Goal: Information Seeking & Learning: Learn about a topic

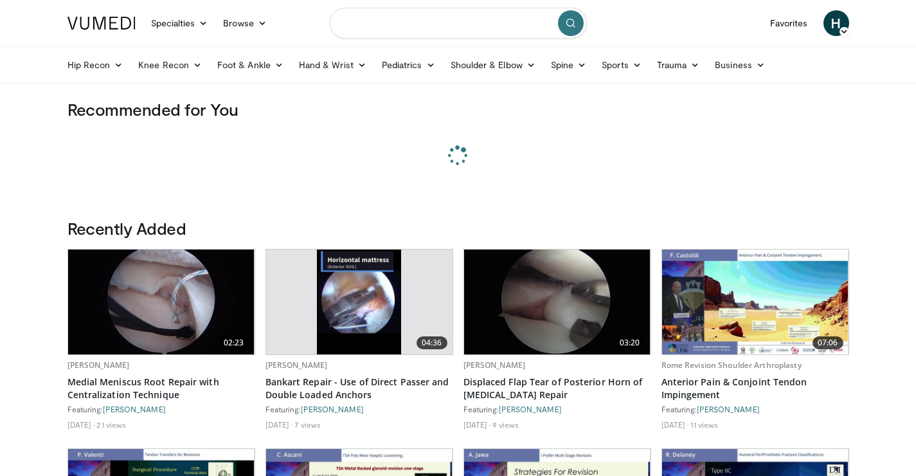
click at [403, 26] on input "Search topics, interventions" at bounding box center [458, 23] width 257 height 31
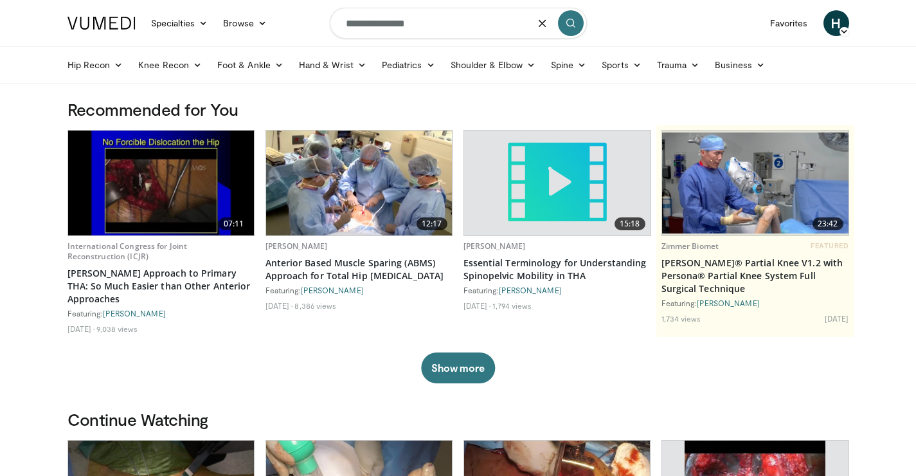
type input "**********"
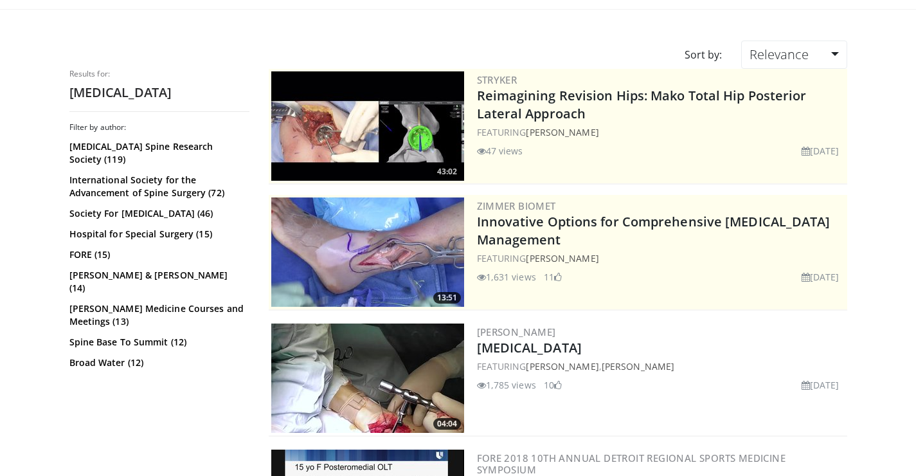
scroll to position [175, 0]
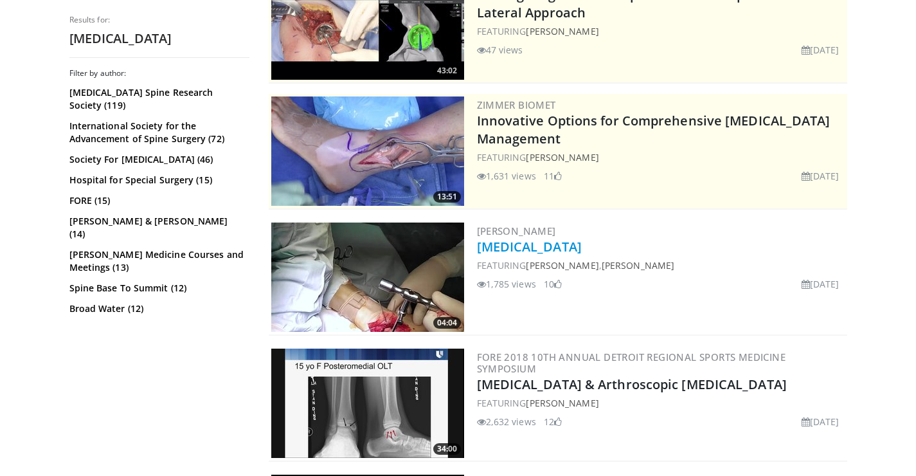
click at [519, 246] on link "[MEDICAL_DATA]" at bounding box center [529, 246] width 105 height 17
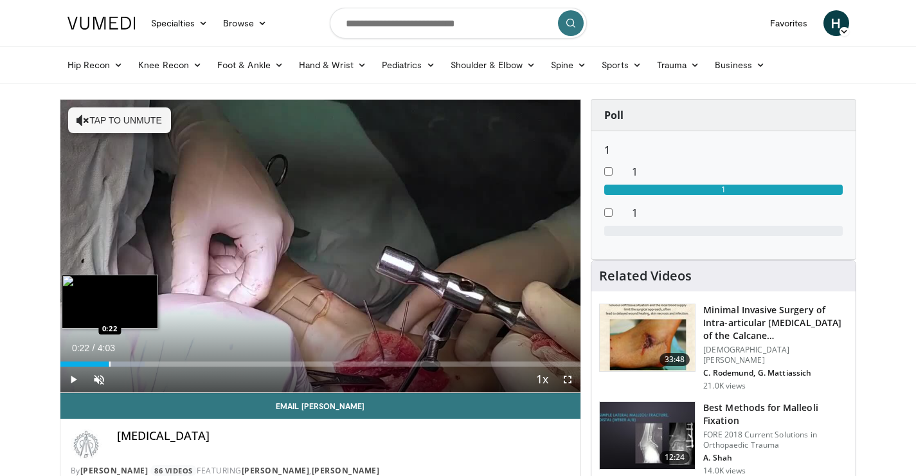
click at [109, 365] on div "Progress Bar" at bounding box center [109, 363] width 1 height 5
click at [129, 362] on div "Progress Bar" at bounding box center [129, 363] width 1 height 5
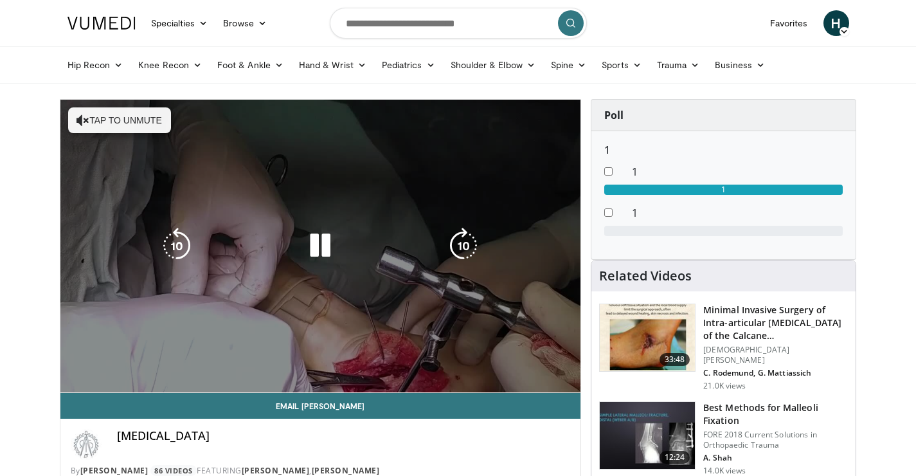
click at [140, 363] on video-js "**********" at bounding box center [320, 246] width 521 height 293
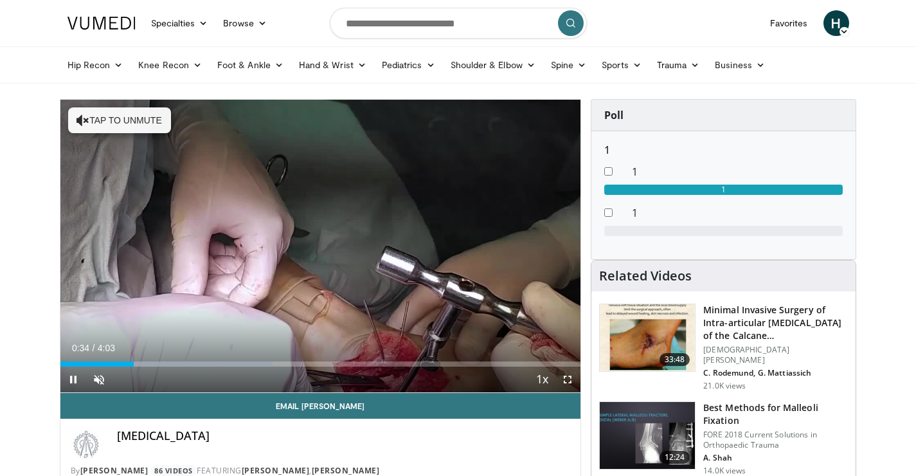
click at [148, 366] on div "Current Time 0:34 / Duration 4:03 Pause Skip Backward Skip Forward Unmute 0% Lo…" at bounding box center [320, 379] width 521 height 26
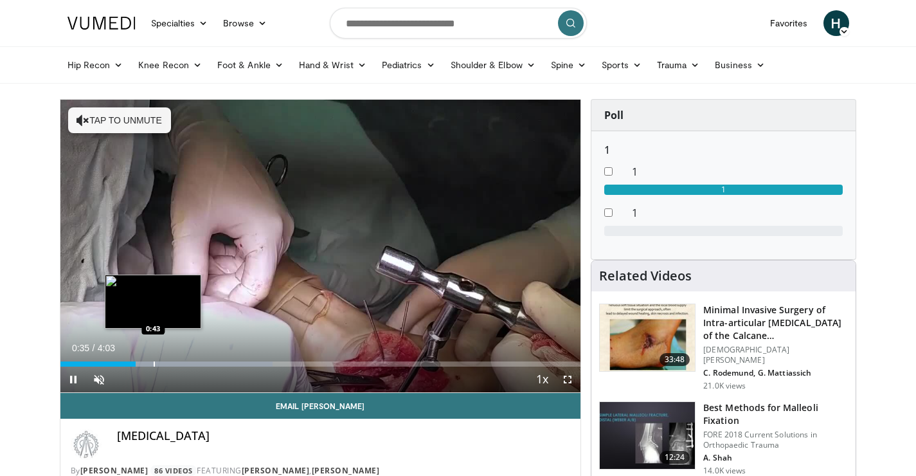
click at [154, 362] on div "Progress Bar" at bounding box center [154, 363] width 1 height 5
click at [166, 363] on div "Progress Bar" at bounding box center [166, 363] width 1 height 5
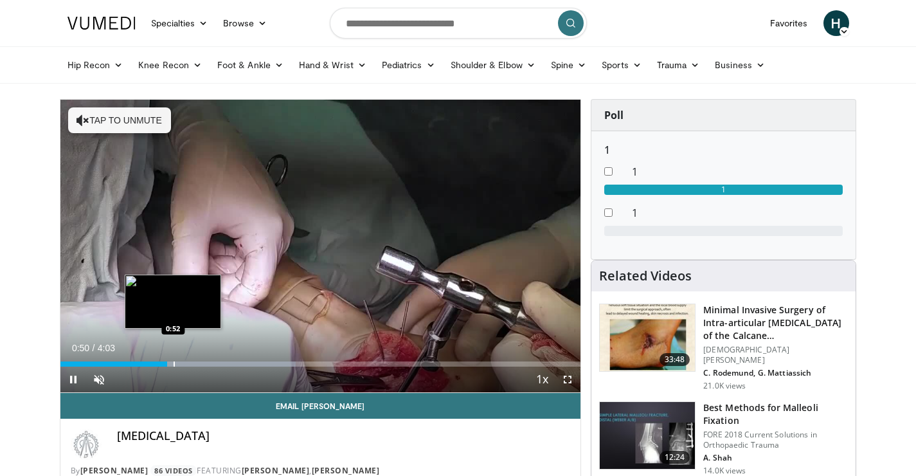
click at [174, 363] on div "Progress Bar" at bounding box center [174, 363] width 1 height 5
click at [181, 363] on div "Progress Bar" at bounding box center [181, 363] width 1 height 5
click at [196, 364] on div "Progress Bar" at bounding box center [196, 363] width 1 height 5
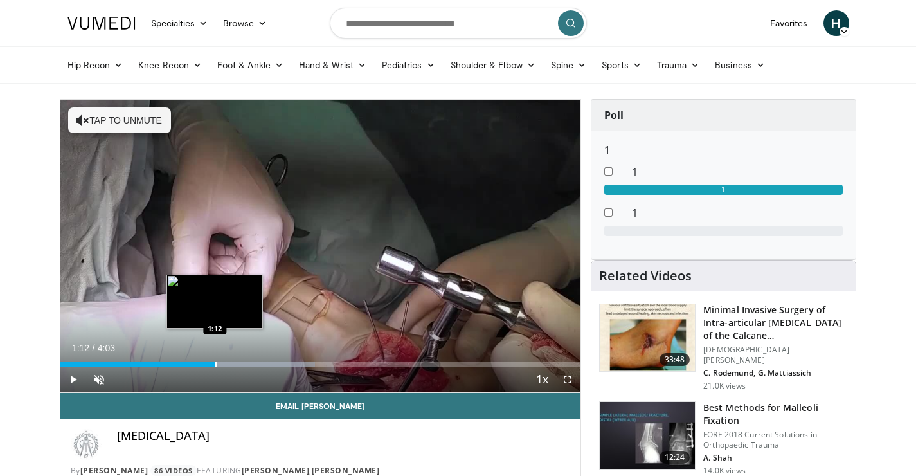
click at [215, 364] on div "Progress Bar" at bounding box center [215, 363] width 1 height 5
click at [231, 363] on div "Progress Bar" at bounding box center [231, 363] width 1 height 5
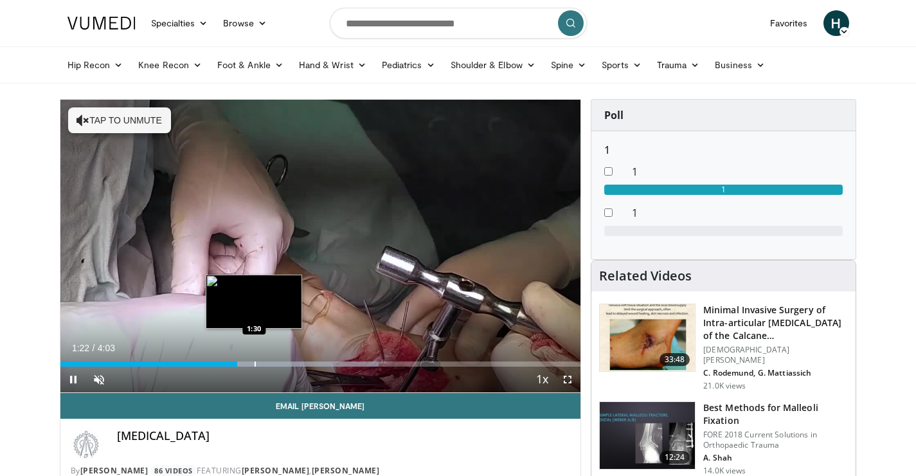
click at [255, 363] on div "Progress Bar" at bounding box center [255, 363] width 1 height 5
click at [279, 361] on div "Progress Bar" at bounding box center [278, 363] width 1 height 5
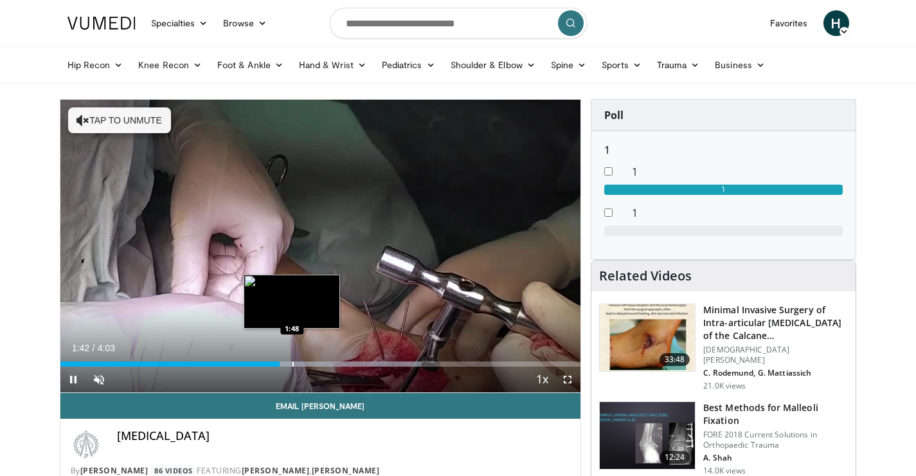
click at [294, 361] on div "Progress Bar" at bounding box center [292, 363] width 1 height 5
click at [312, 361] on div "Progress Bar" at bounding box center [312, 363] width 1 height 5
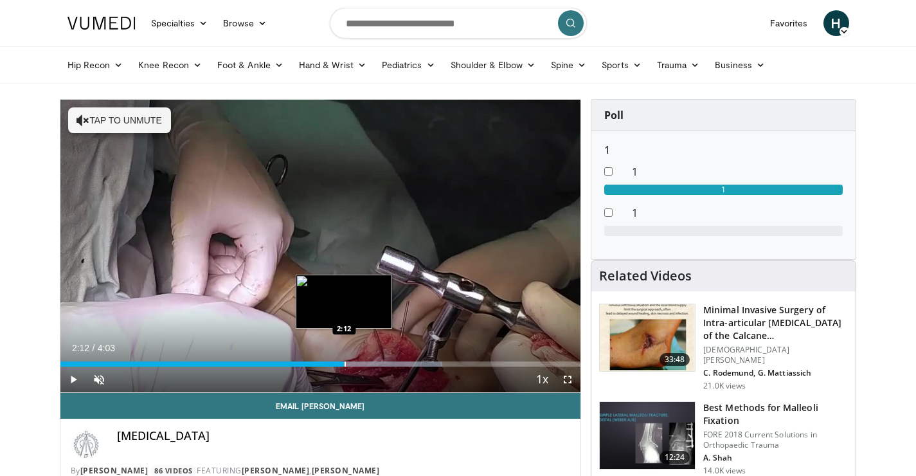
click at [344, 359] on div "Loaded : 73.42% 2:12 2:12" at bounding box center [320, 360] width 521 height 12
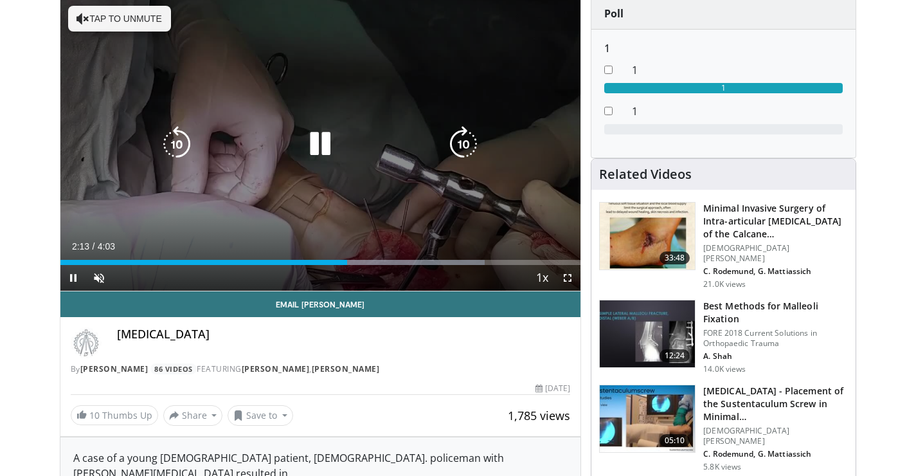
scroll to position [319, 0]
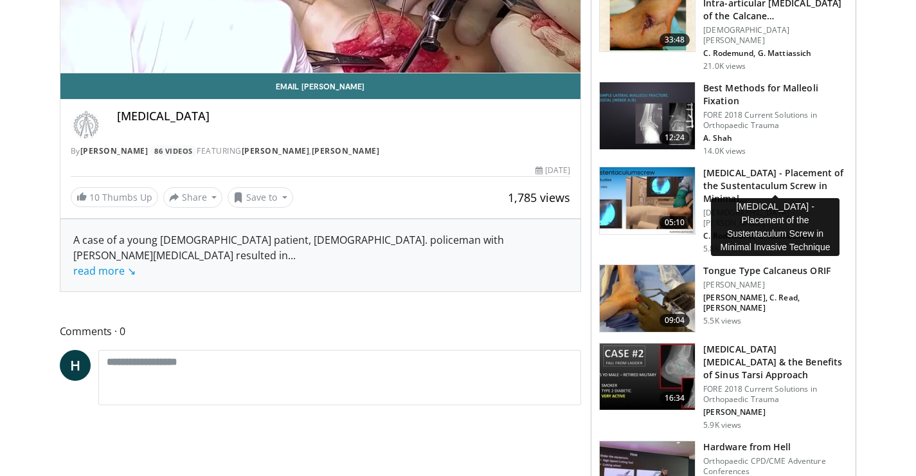
click at [757, 170] on h3 "[MEDICAL_DATA] - Placement of the Sustentaculum Screw in Minimal…" at bounding box center [775, 185] width 145 height 39
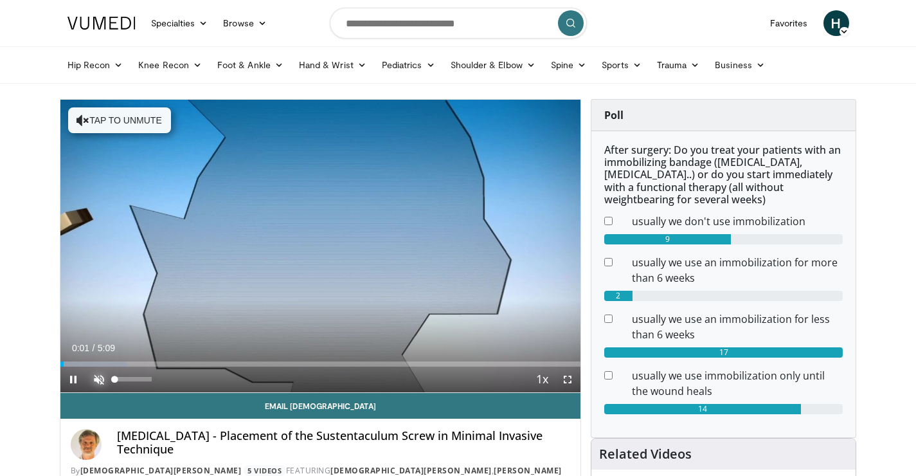
click at [95, 374] on span "Video Player" at bounding box center [99, 379] width 26 height 26
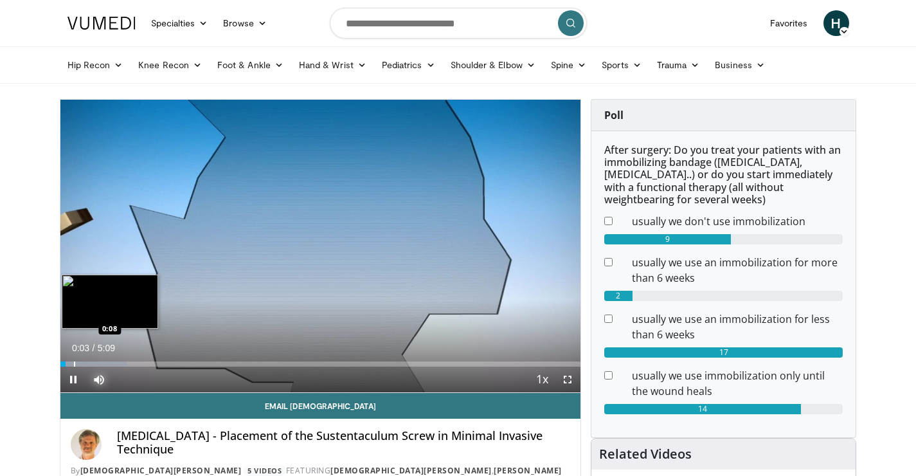
click at [74, 363] on div "Progress Bar" at bounding box center [74, 363] width 1 height 5
click at [89, 363] on div "Progress Bar" at bounding box center [89, 363] width 1 height 5
click at [111, 362] on div "Progress Bar" at bounding box center [111, 363] width 1 height 5
click at [130, 362] on div "Progress Bar" at bounding box center [130, 363] width 1 height 5
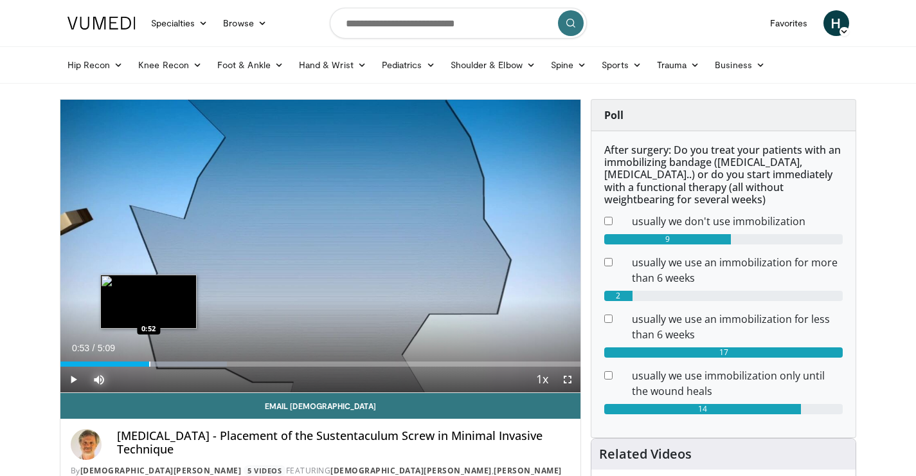
click at [149, 362] on div "Progress Bar" at bounding box center [149, 363] width 1 height 5
click at [168, 362] on div "Progress Bar" at bounding box center [168, 363] width 1 height 5
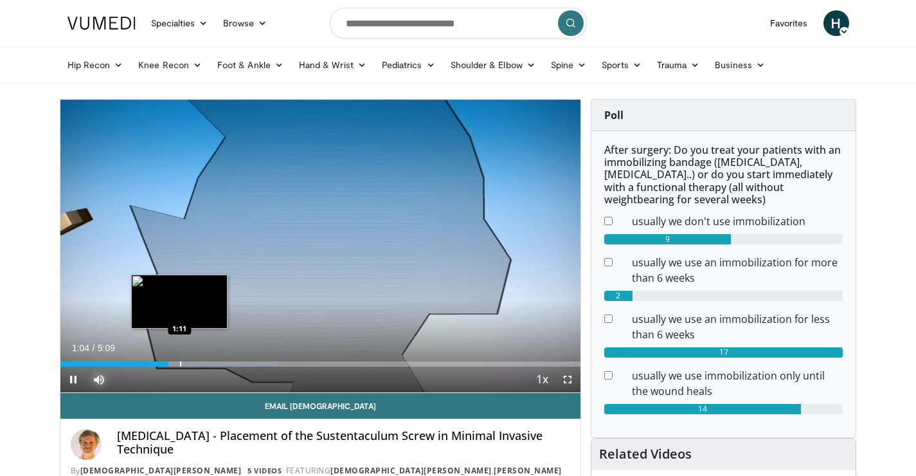
click at [181, 361] on div "Progress Bar" at bounding box center [180, 363] width 1 height 5
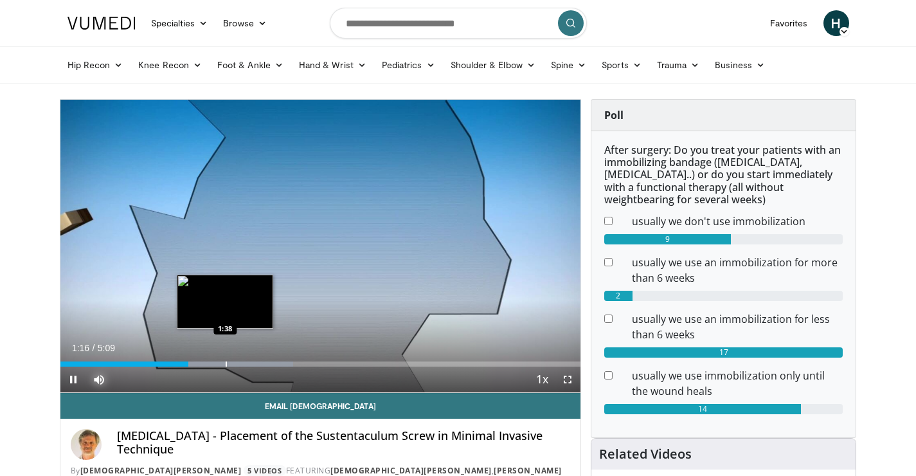
click at [226, 363] on div "Progress Bar" at bounding box center [226, 363] width 1 height 5
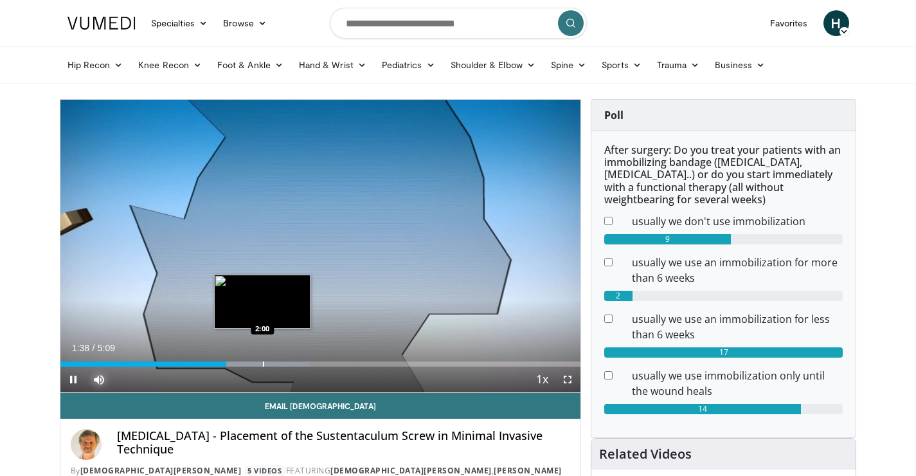
click at [263, 361] on div "Progress Bar" at bounding box center [263, 363] width 1 height 5
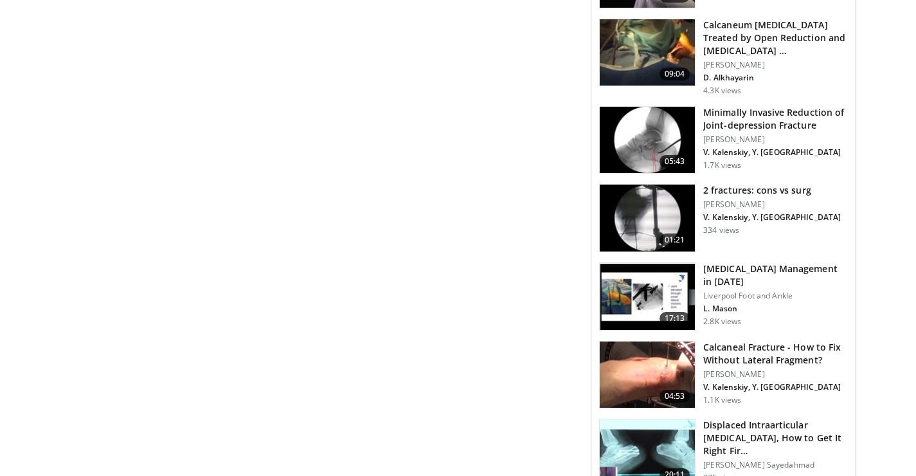
scroll to position [1005, 0]
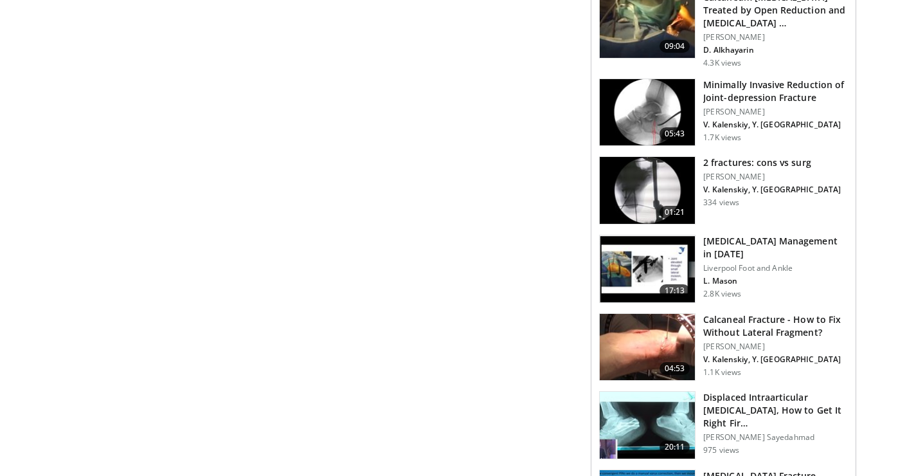
click at [634, 260] on img at bounding box center [647, 268] width 95 height 67
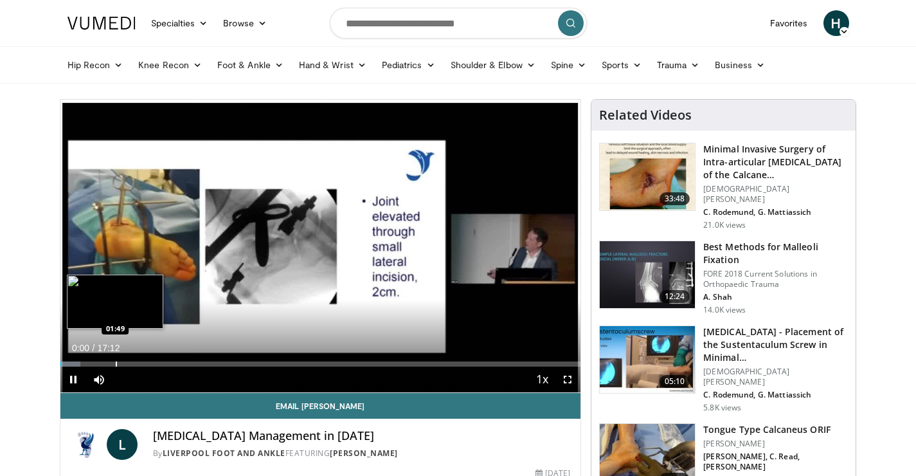
click at [115, 361] on div "Loaded : 3.86% 00:00 01:49" at bounding box center [320, 360] width 521 height 12
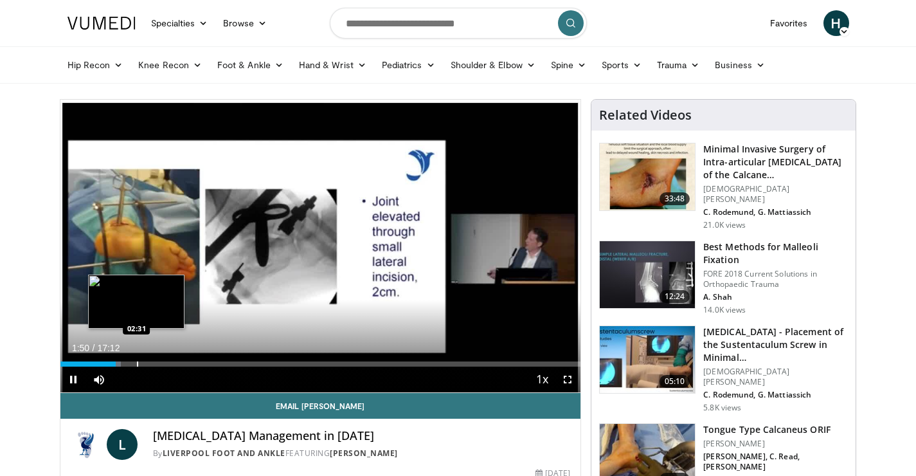
click at [137, 362] on div "Progress Bar" at bounding box center [137, 363] width 1 height 5
click at [154, 361] on div "Loaded : 17.44% 02:32 03:07" at bounding box center [320, 360] width 521 height 12
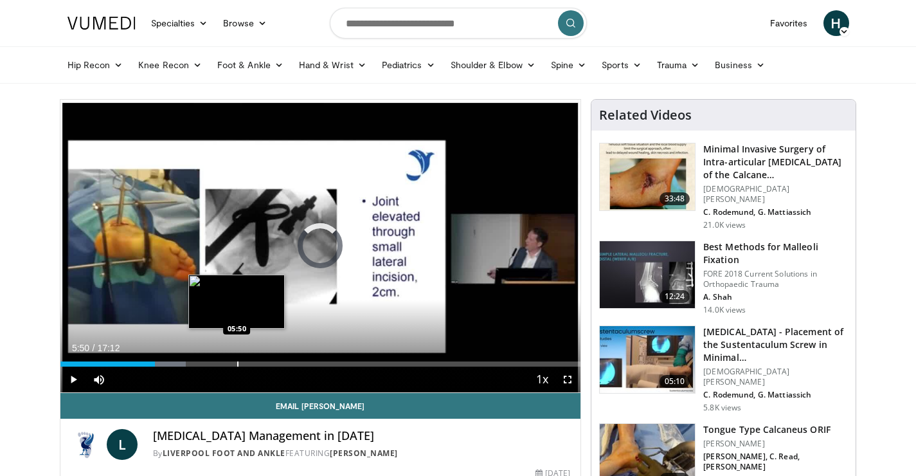
click at [237, 364] on div "Progress Bar" at bounding box center [237, 363] width 1 height 5
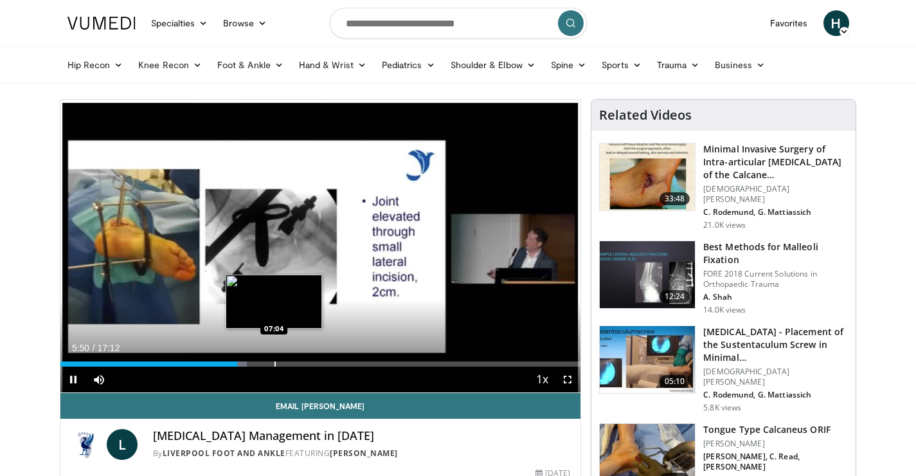
click at [276, 364] on div "Progress Bar" at bounding box center [274, 363] width 1 height 5
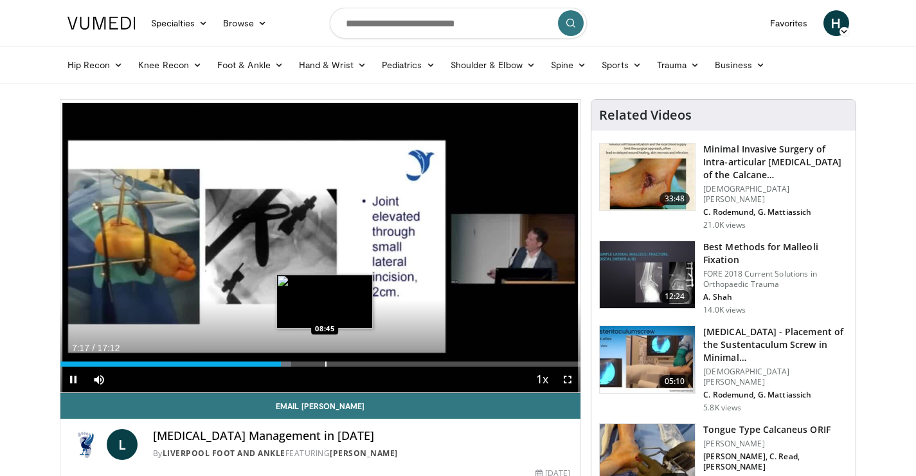
click at [325, 363] on div "Progress Bar" at bounding box center [325, 363] width 1 height 5
click at [336, 362] on div "Progress Bar" at bounding box center [336, 363] width 1 height 5
click at [337, 361] on div "Progress Bar" at bounding box center [336, 363] width 1 height 5
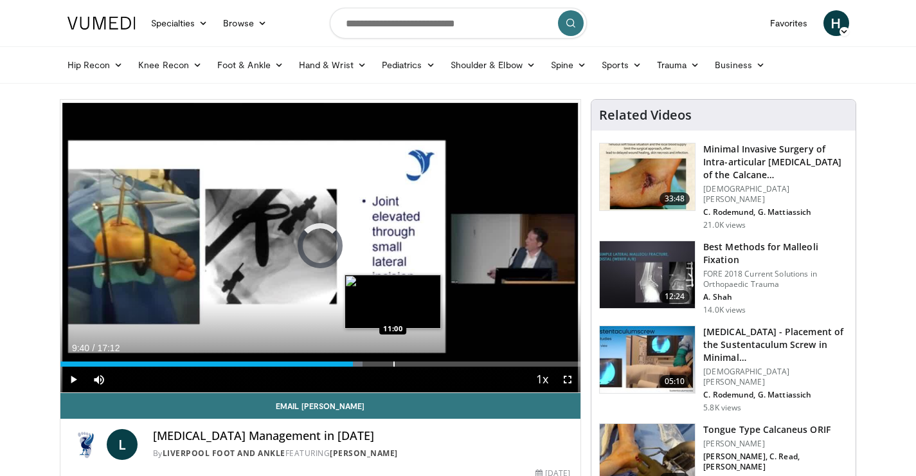
click at [393, 359] on div "Loaded : 58.15% 09:40 11:00" at bounding box center [320, 360] width 521 height 12
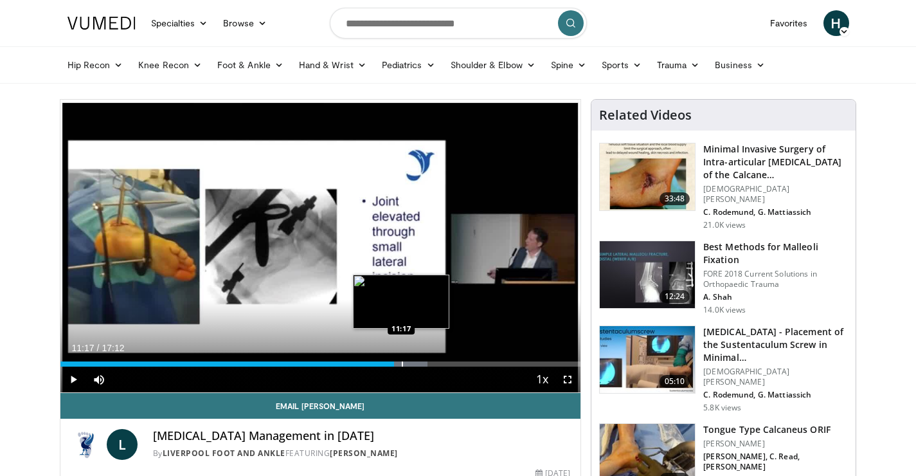
click at [401, 358] on div "Loaded : 70.56% 11:03 11:17" at bounding box center [320, 360] width 521 height 12
click at [410, 363] on div "Progress Bar" at bounding box center [410, 363] width 1 height 5
click at [426, 363] on div "Progress Bar" at bounding box center [426, 363] width 1 height 5
click at [433, 363] on div "Progress Bar" at bounding box center [432, 363] width 1 height 5
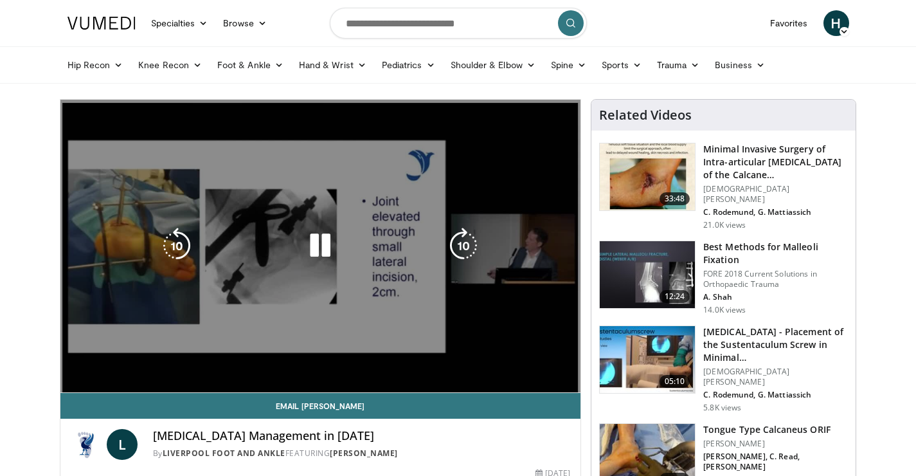
click at [447, 363] on div "10 seconds Tap to unmute" at bounding box center [320, 246] width 521 height 292
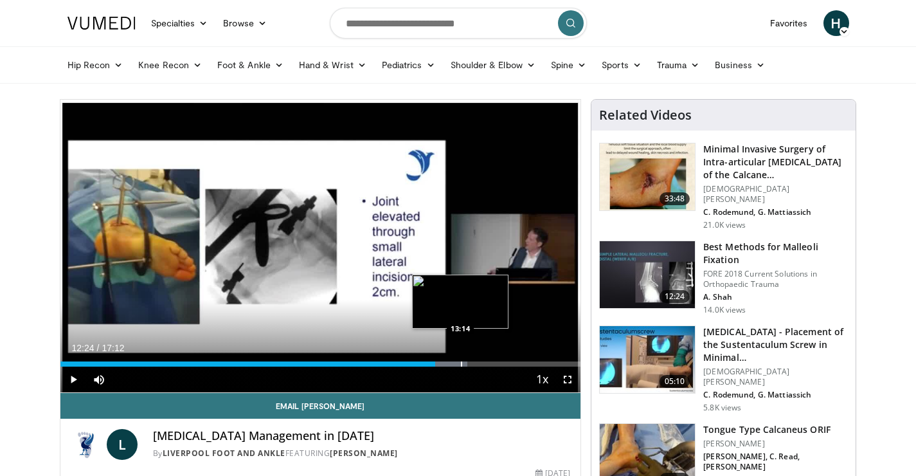
click at [461, 363] on div "Progress Bar" at bounding box center [461, 363] width 1 height 5
click at [472, 363] on div "Progress Bar" at bounding box center [472, 363] width 1 height 5
click at [489, 364] on div "Progress Bar" at bounding box center [489, 363] width 1 height 5
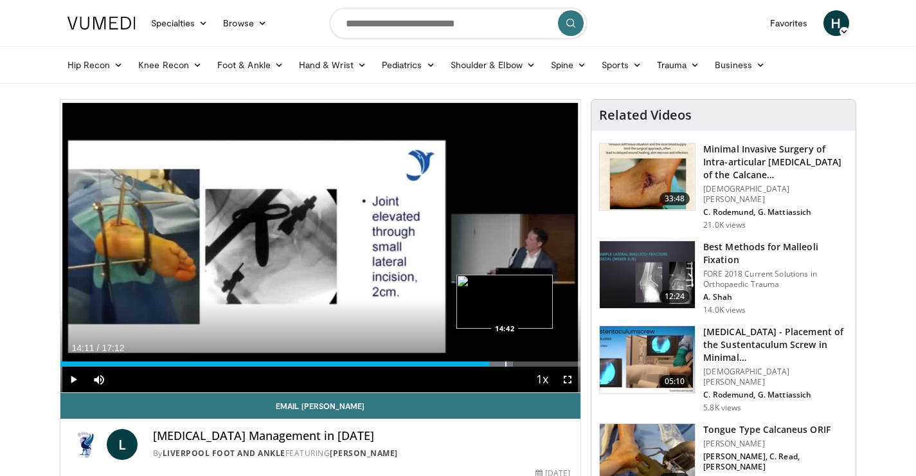
click at [505, 364] on div "Progress Bar" at bounding box center [505, 363] width 1 height 5
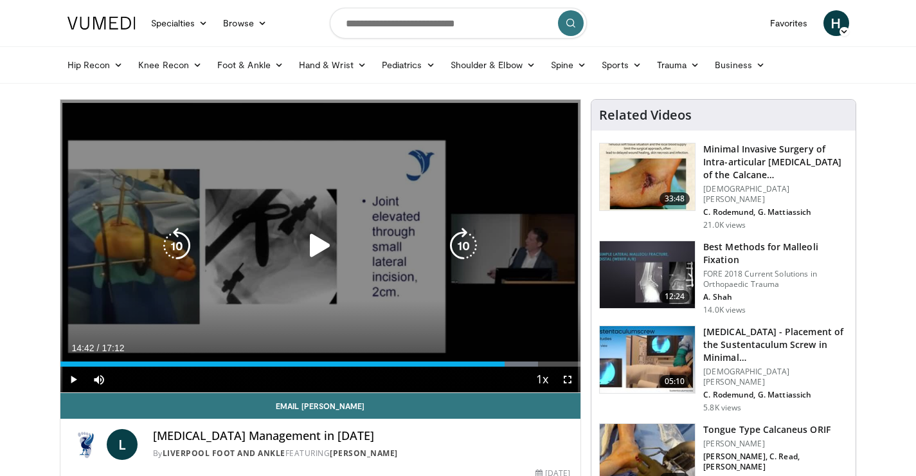
click at [316, 242] on icon "Video Player" at bounding box center [320, 246] width 36 height 36
